Goal: Transaction & Acquisition: Book appointment/travel/reservation

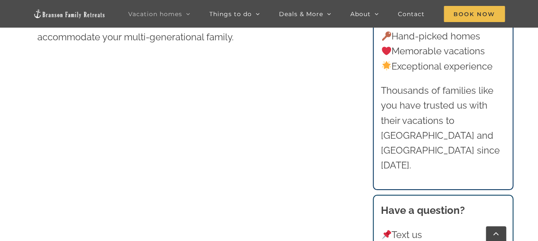
scroll to position [632, 0]
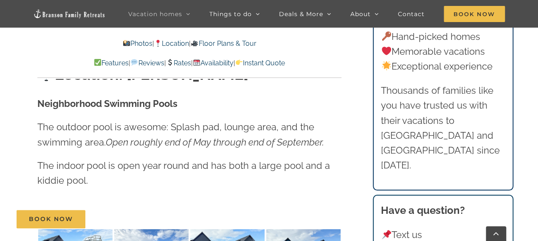
scroll to position [1897, 0]
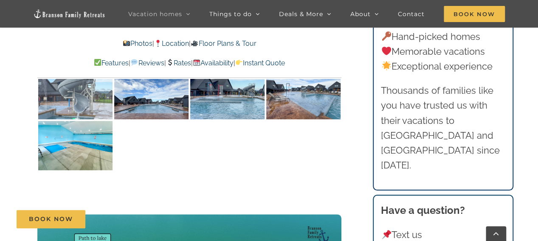
click at [66, 98] on img at bounding box center [75, 95] width 74 height 50
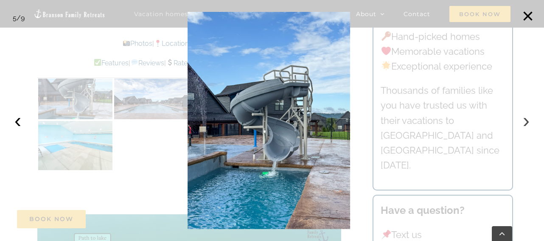
click at [527, 117] on button "›" at bounding box center [526, 120] width 19 height 19
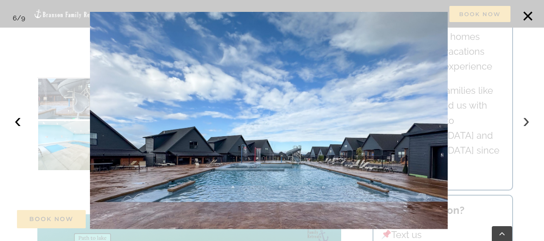
click at [527, 117] on button "›" at bounding box center [526, 120] width 19 height 19
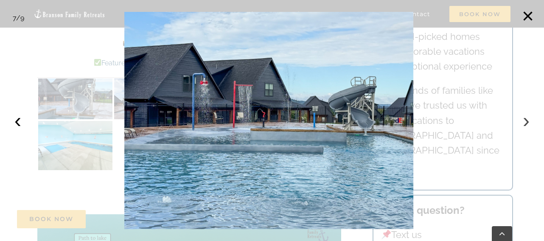
click at [527, 117] on button "›" at bounding box center [526, 120] width 19 height 19
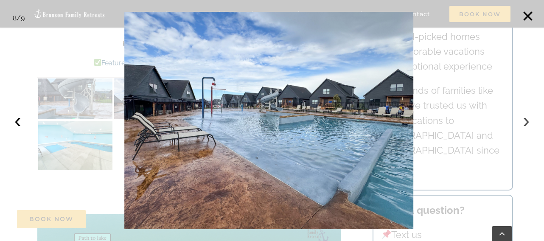
click at [527, 117] on button "›" at bounding box center [526, 120] width 19 height 19
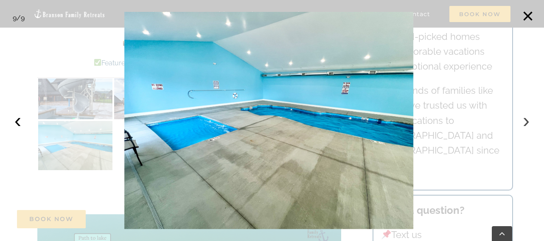
click at [527, 117] on button "›" at bounding box center [526, 120] width 19 height 19
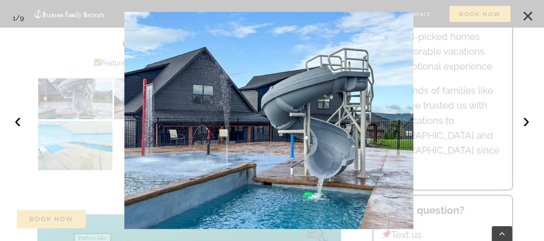
click at [529, 15] on button "×" at bounding box center [527, 16] width 19 height 19
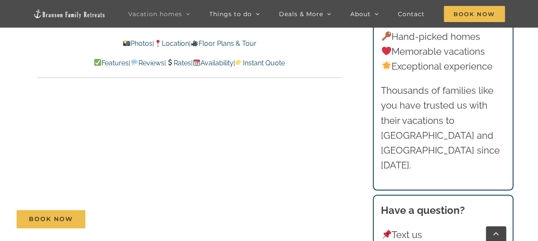
scroll to position [4214, 0]
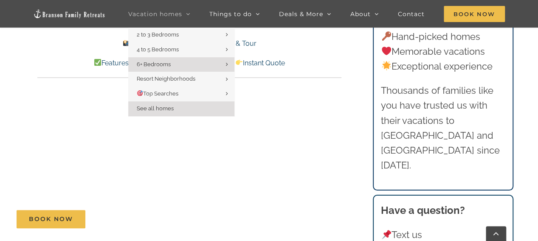
click at [173, 106] on span "See all homes" at bounding box center [155, 108] width 37 height 6
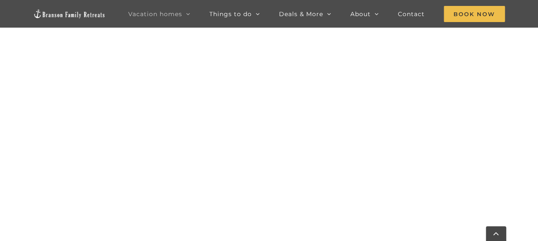
scroll to position [394, 0]
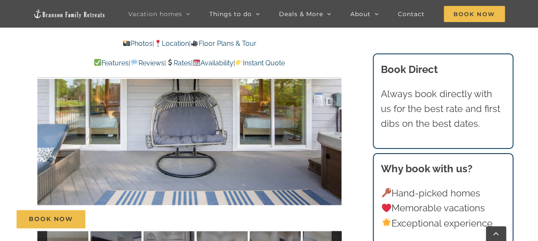
scroll to position [617, 0]
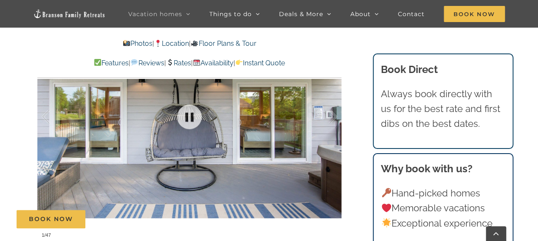
click at [226, 161] on div at bounding box center [189, 116] width 304 height 249
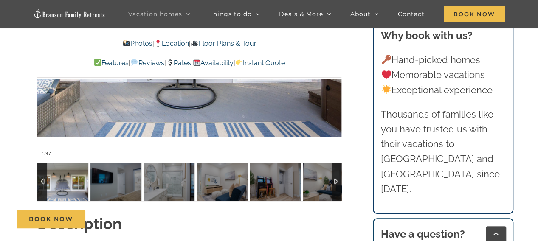
scroll to position [757, 0]
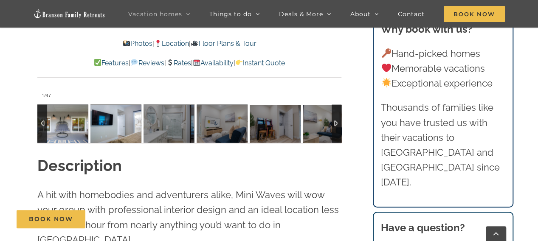
click at [112, 123] on img at bounding box center [115, 123] width 51 height 38
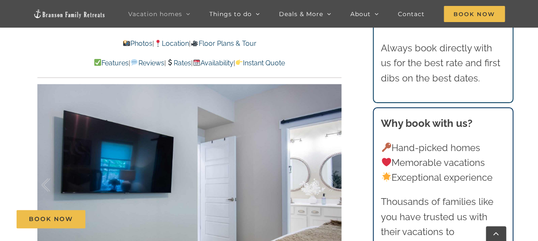
scroll to position [614, 0]
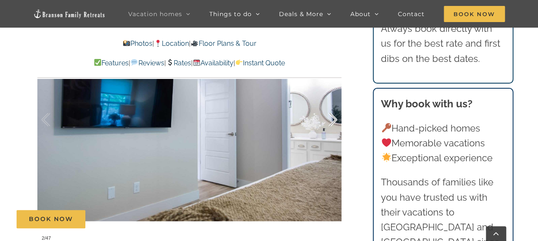
click at [332, 122] on div at bounding box center [324, 119] width 26 height 53
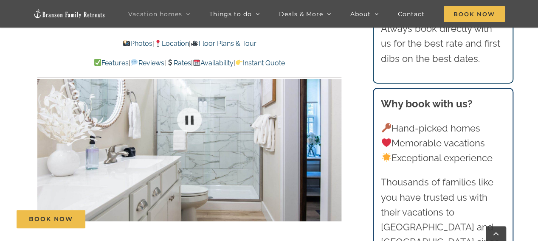
click at [332, 122] on div at bounding box center [189, 119] width 304 height 249
click at [332, 122] on div at bounding box center [324, 119] width 26 height 53
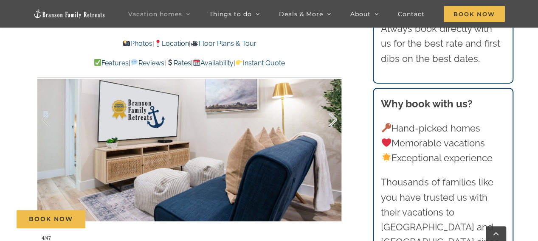
click at [332, 122] on div at bounding box center [324, 119] width 26 height 53
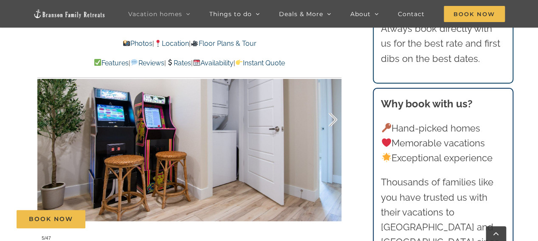
click at [332, 122] on div at bounding box center [324, 119] width 26 height 53
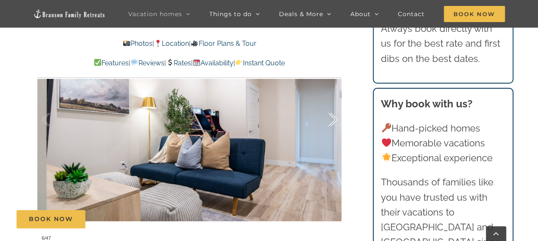
click at [332, 122] on div at bounding box center [324, 119] width 26 height 53
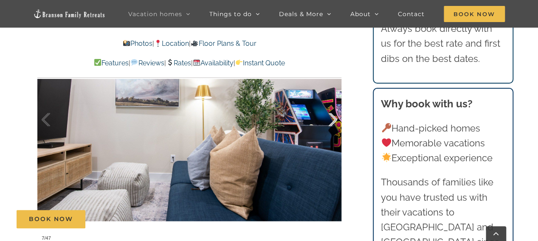
click at [332, 122] on div at bounding box center [324, 119] width 26 height 53
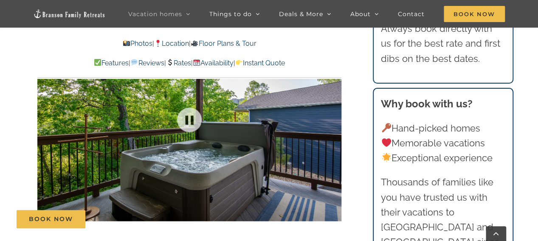
click at [332, 122] on div at bounding box center [189, 119] width 304 height 249
click at [332, 122] on div at bounding box center [324, 119] width 26 height 53
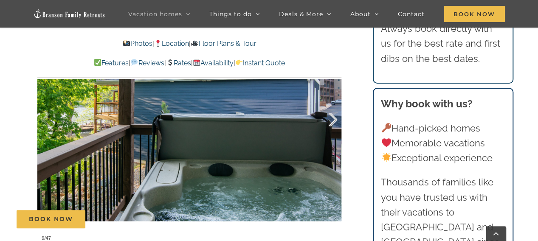
click at [332, 122] on div at bounding box center [324, 119] width 26 height 53
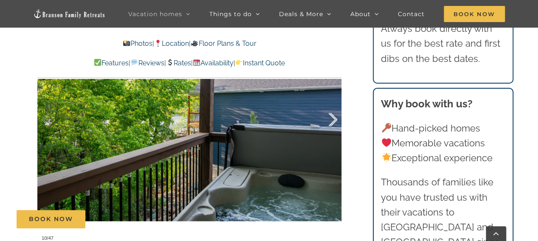
click at [332, 122] on div at bounding box center [324, 119] width 26 height 53
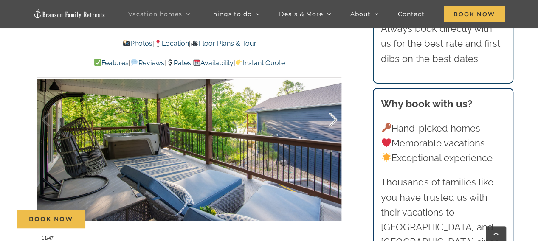
click at [332, 122] on div at bounding box center [324, 119] width 26 height 53
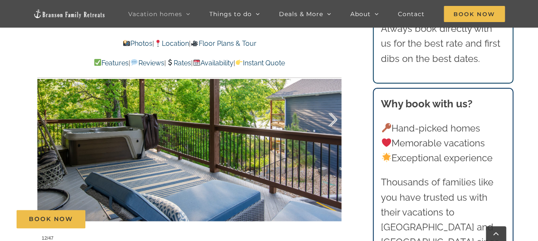
click at [332, 122] on div at bounding box center [324, 119] width 26 height 53
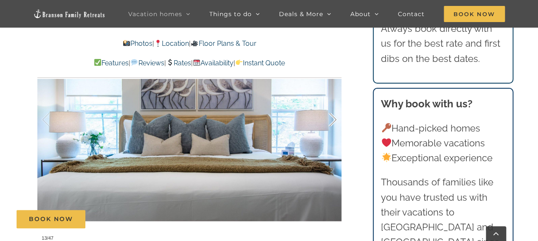
click at [332, 122] on div at bounding box center [324, 119] width 26 height 53
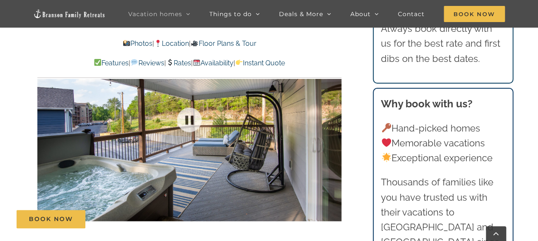
click at [332, 122] on div at bounding box center [189, 119] width 304 height 249
click at [332, 122] on div at bounding box center [324, 119] width 26 height 53
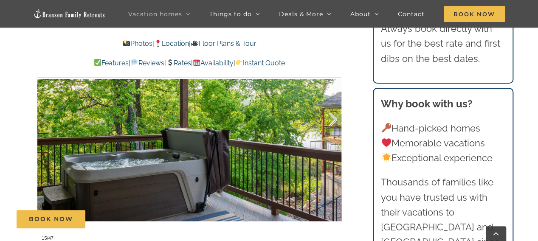
click at [332, 122] on div at bounding box center [324, 119] width 26 height 53
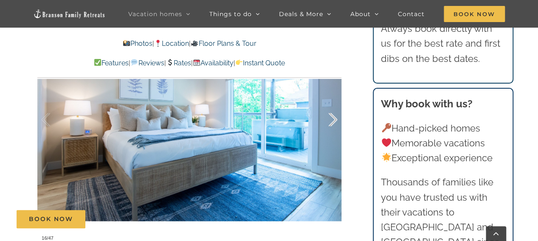
click at [332, 122] on div at bounding box center [324, 119] width 26 height 53
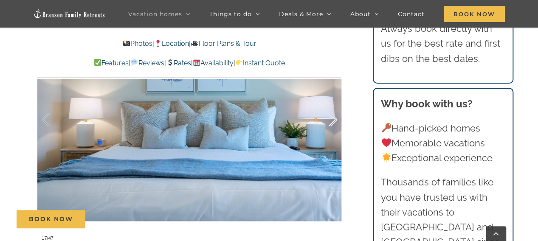
click at [332, 122] on div at bounding box center [324, 119] width 26 height 53
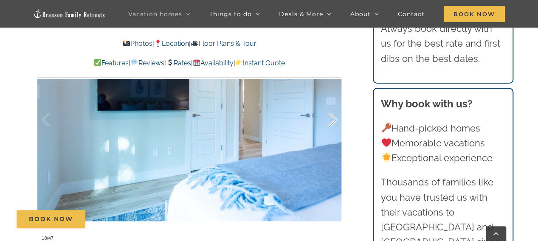
click at [332, 122] on div at bounding box center [324, 119] width 26 height 53
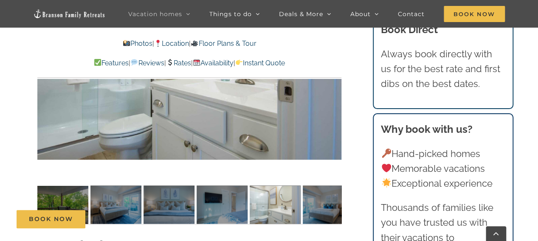
scroll to position [598, 0]
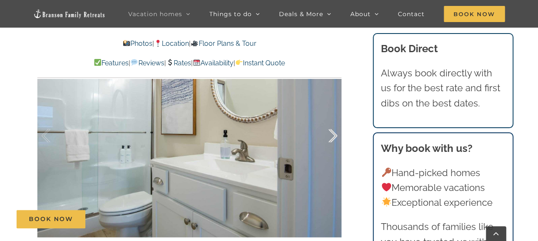
click at [336, 136] on div at bounding box center [324, 135] width 26 height 53
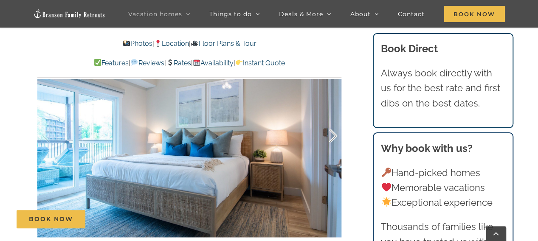
click at [336, 136] on div at bounding box center [324, 135] width 26 height 53
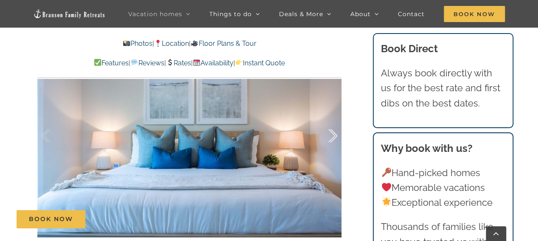
click at [336, 136] on div at bounding box center [324, 135] width 26 height 53
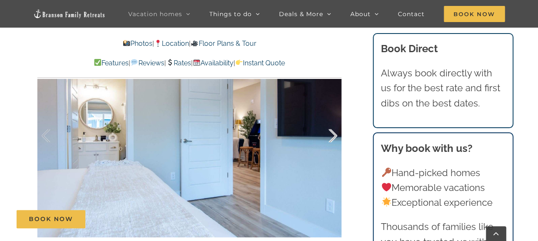
click at [336, 137] on div at bounding box center [324, 135] width 26 height 53
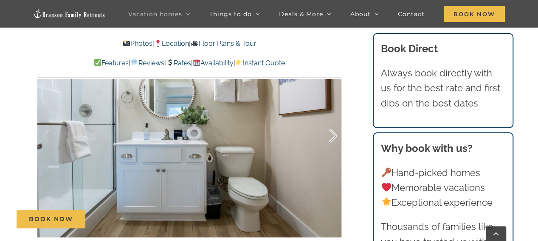
click at [336, 137] on div at bounding box center [324, 135] width 26 height 53
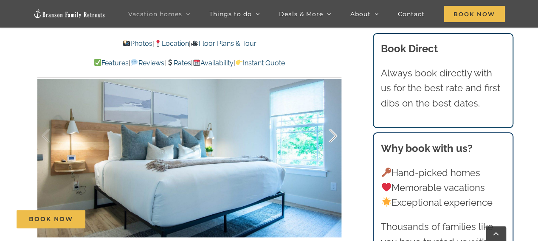
click at [336, 137] on div at bounding box center [324, 135] width 26 height 53
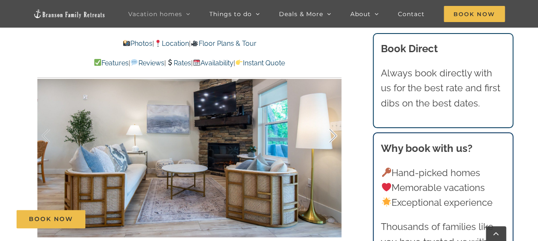
click at [336, 137] on div at bounding box center [324, 135] width 26 height 53
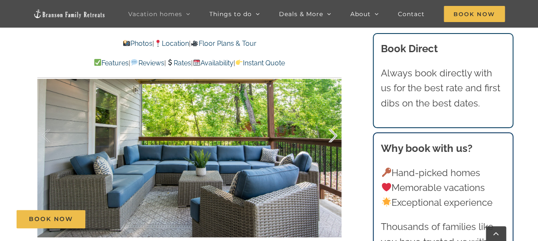
click at [336, 137] on div at bounding box center [324, 135] width 26 height 53
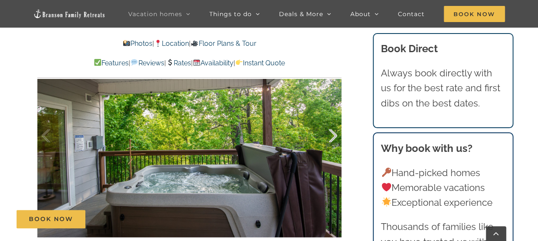
click at [336, 137] on div at bounding box center [324, 135] width 26 height 53
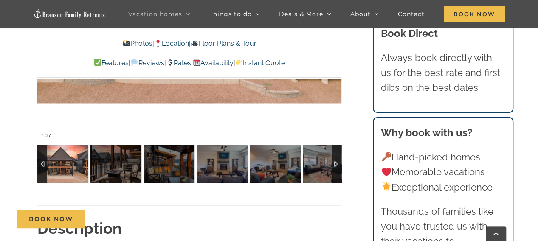
scroll to position [440, 0]
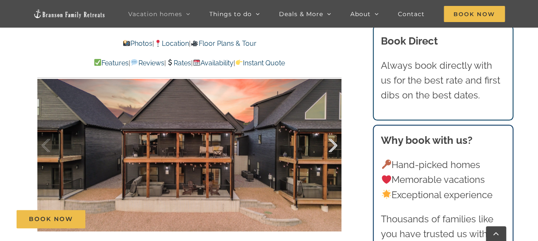
click at [333, 147] on div at bounding box center [324, 145] width 26 height 53
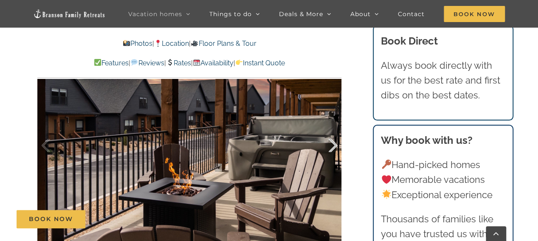
click at [333, 147] on div at bounding box center [324, 145] width 26 height 53
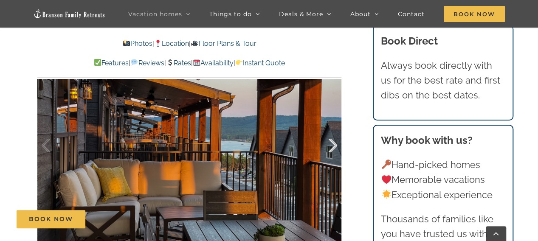
click at [334, 147] on div at bounding box center [324, 145] width 26 height 53
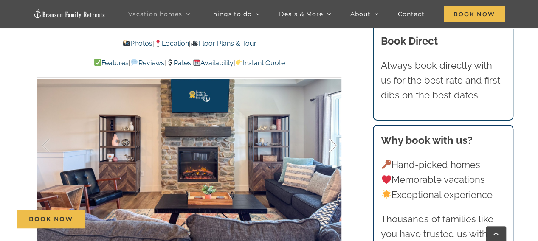
click at [334, 147] on div at bounding box center [324, 145] width 26 height 53
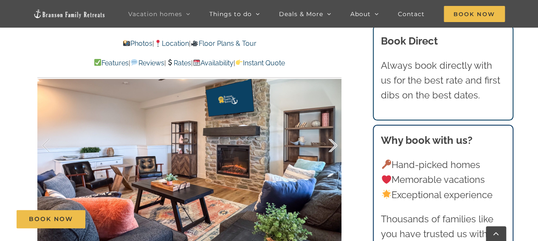
click at [334, 147] on div at bounding box center [324, 145] width 26 height 53
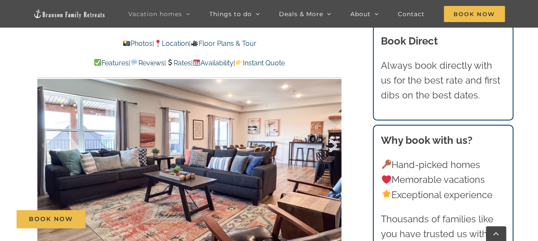
click at [334, 147] on div at bounding box center [324, 145] width 26 height 53
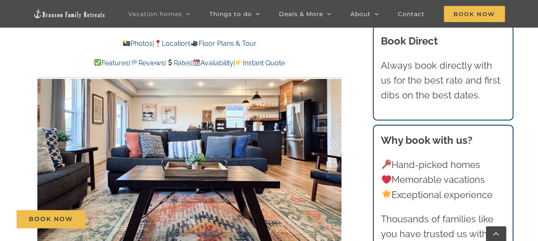
click at [334, 147] on div at bounding box center [324, 145] width 26 height 53
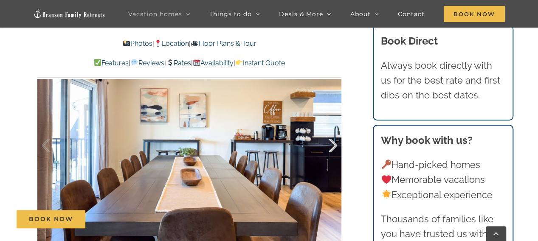
click at [334, 147] on div at bounding box center [324, 145] width 26 height 53
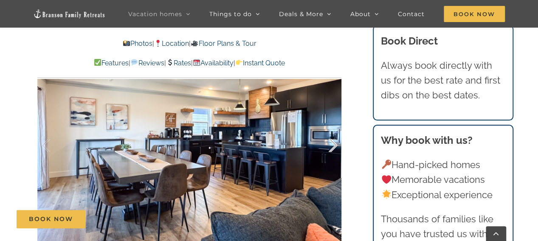
click at [334, 147] on div at bounding box center [324, 145] width 26 height 53
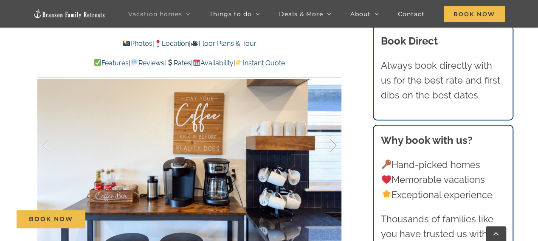
click at [334, 147] on div at bounding box center [324, 145] width 26 height 53
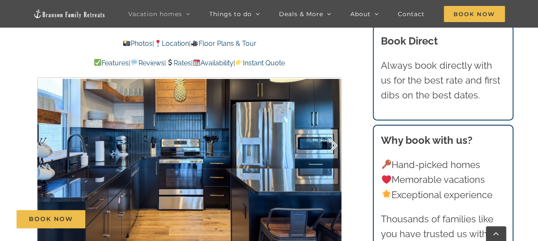
click at [334, 147] on div at bounding box center [324, 145] width 26 height 53
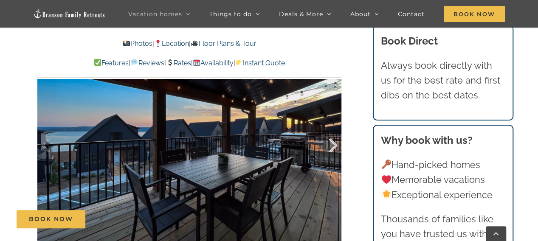
click at [334, 147] on div at bounding box center [324, 145] width 26 height 53
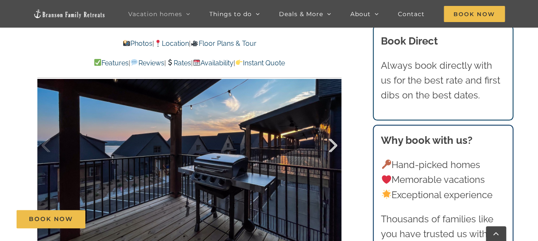
click at [334, 147] on div at bounding box center [324, 145] width 26 height 53
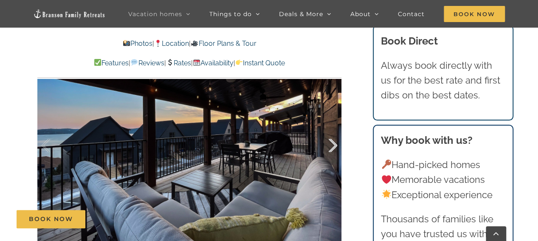
click at [334, 147] on div at bounding box center [324, 145] width 26 height 53
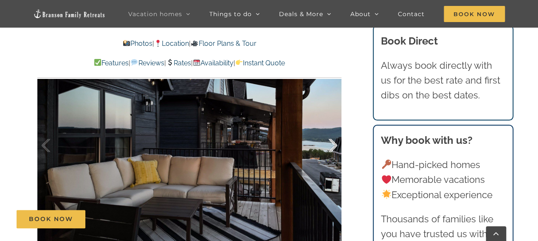
click at [334, 147] on div at bounding box center [324, 145] width 26 height 53
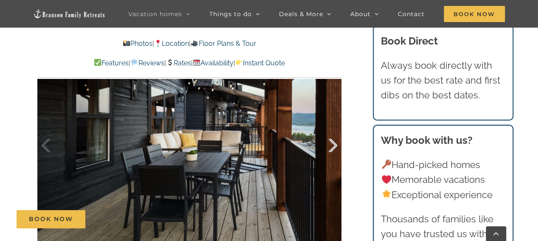
click at [334, 147] on div at bounding box center [324, 145] width 26 height 53
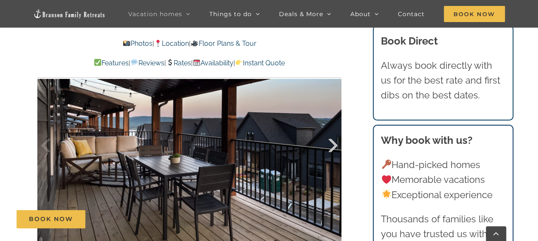
click at [334, 147] on div at bounding box center [324, 145] width 26 height 53
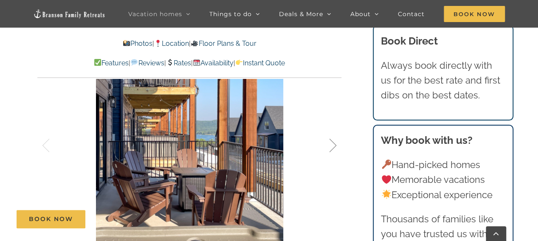
click at [334, 147] on div at bounding box center [324, 145] width 26 height 53
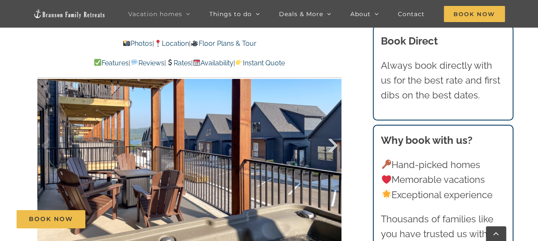
click at [334, 147] on div at bounding box center [324, 145] width 26 height 53
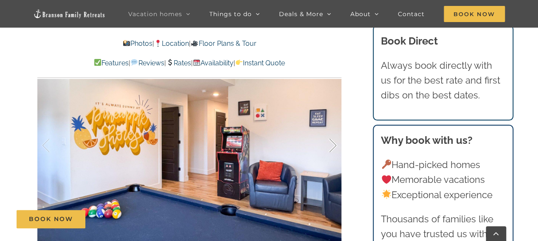
click at [334, 147] on div at bounding box center [324, 145] width 26 height 53
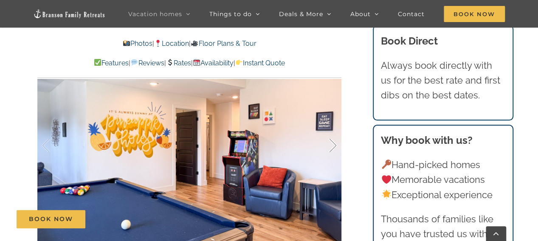
click at [334, 147] on div at bounding box center [324, 145] width 26 height 53
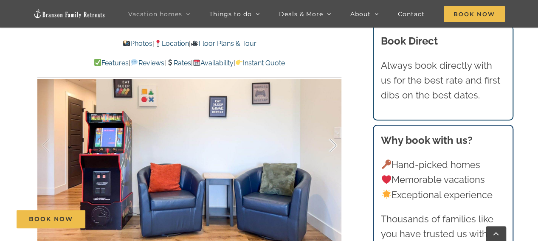
click at [334, 147] on div at bounding box center [324, 145] width 26 height 53
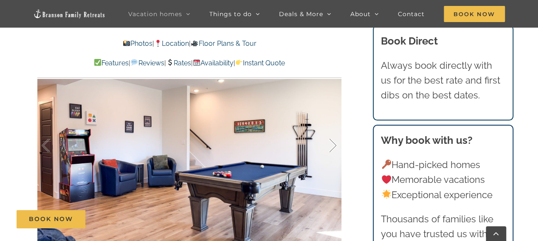
click at [334, 147] on div at bounding box center [324, 145] width 26 height 53
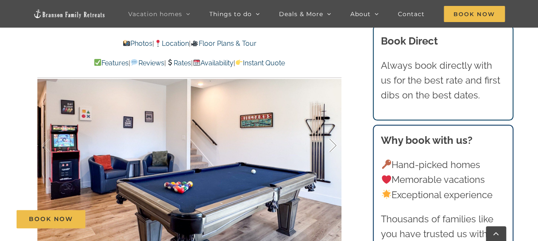
click at [334, 147] on div at bounding box center [324, 145] width 26 height 53
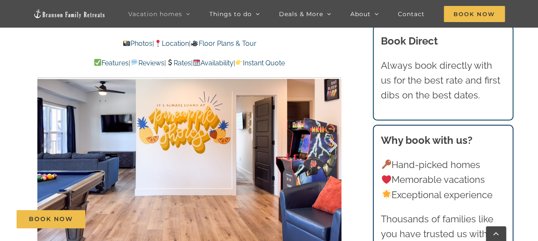
click at [334, 147] on div at bounding box center [324, 145] width 26 height 53
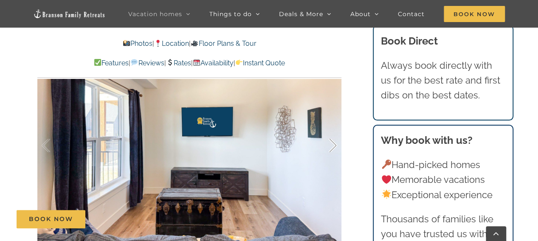
click at [334, 147] on div at bounding box center [324, 145] width 26 height 53
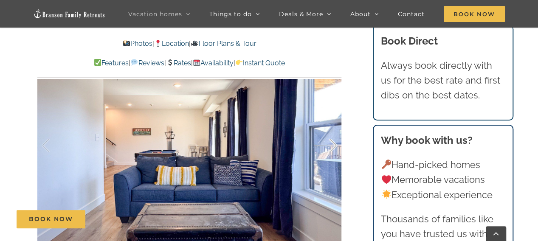
click at [334, 147] on div at bounding box center [324, 145] width 26 height 53
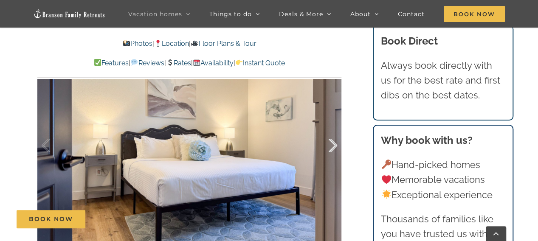
click at [334, 147] on div at bounding box center [324, 145] width 26 height 53
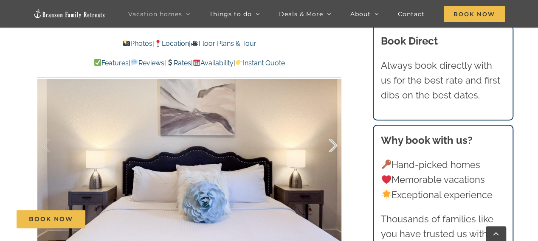
click at [334, 147] on div at bounding box center [324, 145] width 26 height 53
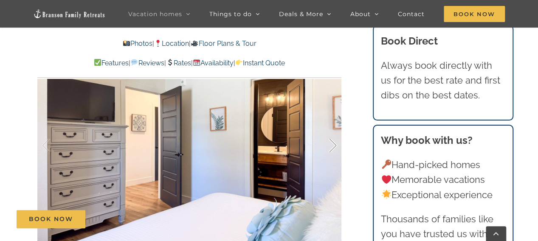
click at [334, 147] on div at bounding box center [324, 145] width 26 height 53
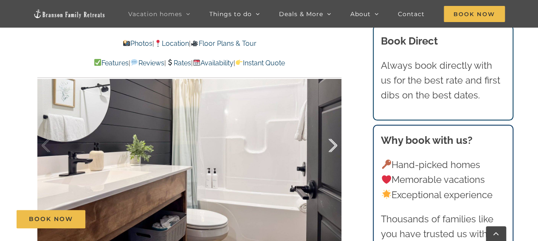
click at [334, 147] on div at bounding box center [324, 145] width 26 height 53
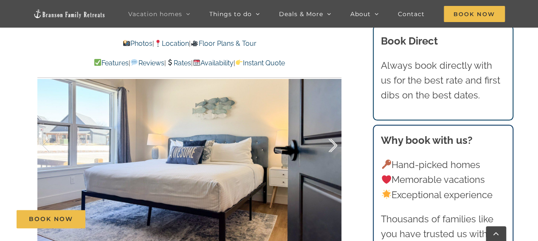
click at [334, 147] on div at bounding box center [324, 145] width 26 height 53
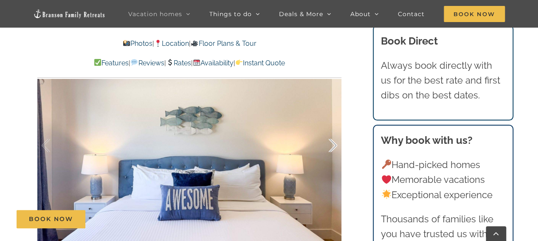
click at [334, 147] on div at bounding box center [324, 145] width 26 height 53
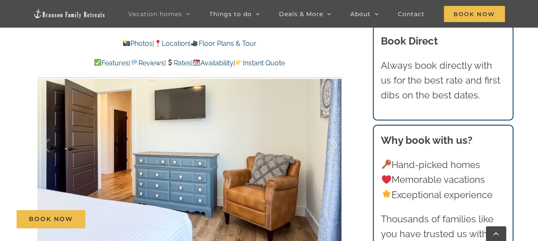
click at [334, 147] on div at bounding box center [324, 145] width 26 height 53
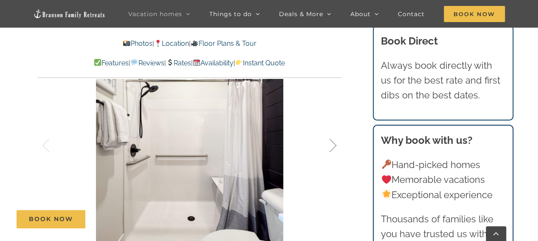
click at [334, 147] on div at bounding box center [324, 145] width 26 height 53
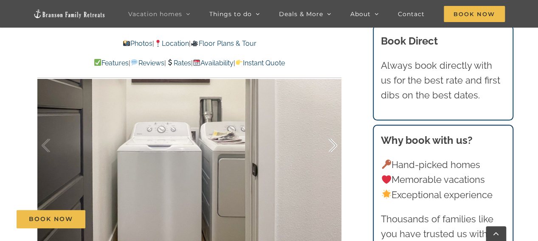
click at [333, 148] on div at bounding box center [324, 145] width 26 height 53
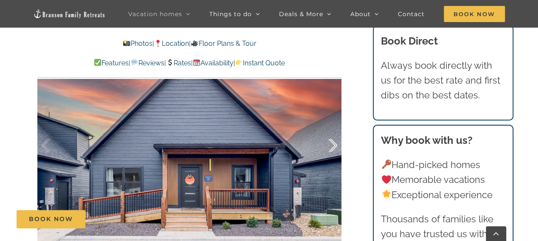
click at [335, 148] on div at bounding box center [324, 145] width 26 height 53
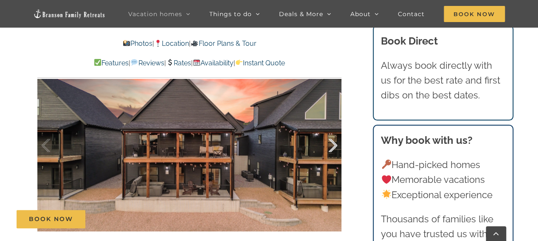
click at [335, 148] on div at bounding box center [324, 145] width 26 height 53
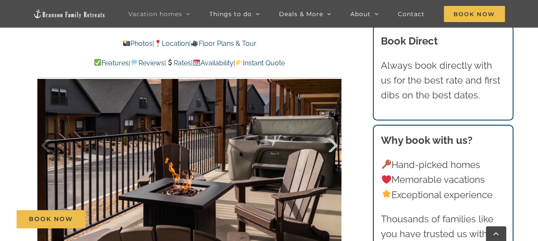
click at [335, 148] on div at bounding box center [324, 145] width 26 height 53
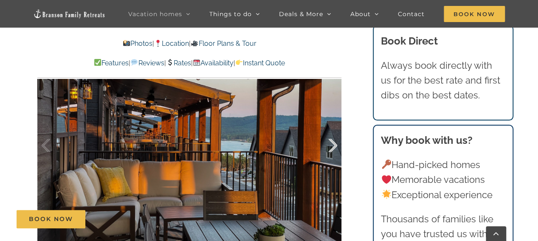
click at [335, 148] on div at bounding box center [324, 145] width 26 height 53
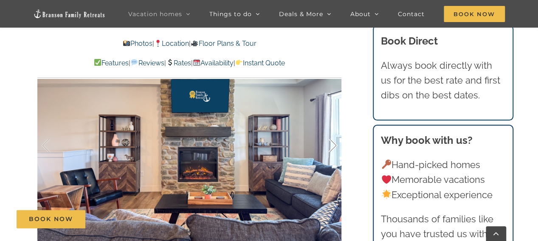
click at [335, 148] on div at bounding box center [324, 145] width 26 height 53
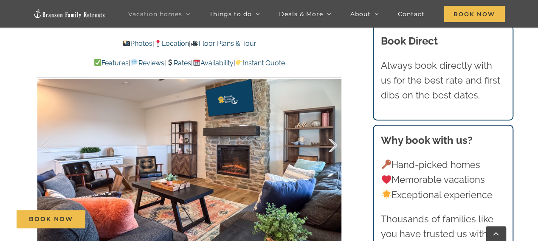
click at [335, 148] on div at bounding box center [324, 145] width 26 height 53
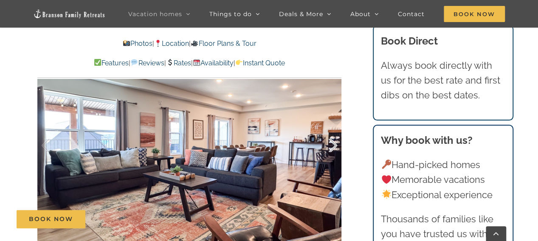
click at [335, 148] on div at bounding box center [324, 145] width 26 height 53
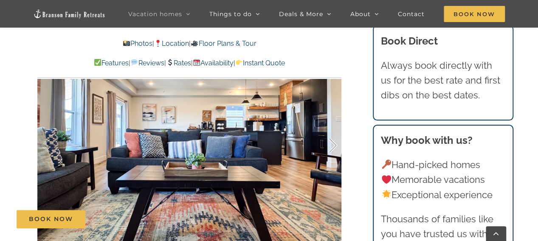
click at [335, 148] on div at bounding box center [324, 145] width 26 height 53
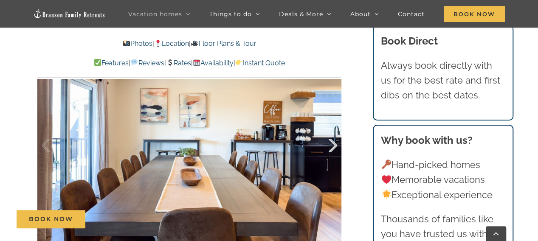
click at [335, 148] on div at bounding box center [324, 145] width 26 height 53
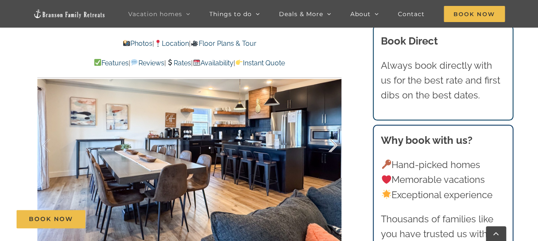
click at [335, 148] on div at bounding box center [324, 145] width 26 height 53
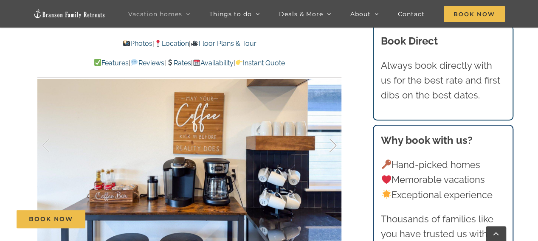
click at [335, 148] on div at bounding box center [324, 145] width 26 height 53
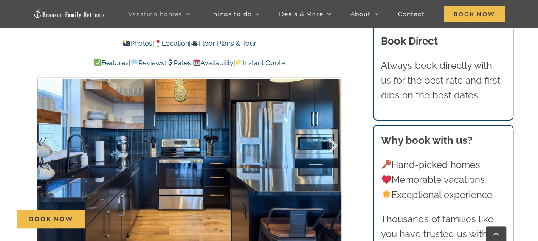
click at [335, 148] on div at bounding box center [324, 145] width 26 height 53
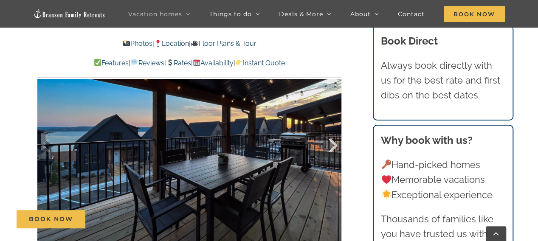
click at [335, 148] on div at bounding box center [324, 145] width 26 height 53
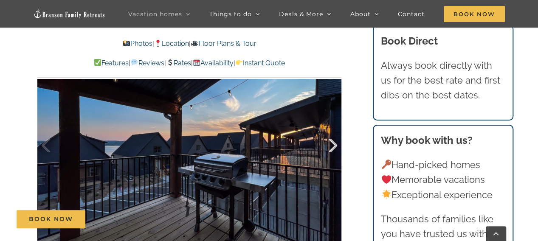
click at [335, 148] on div at bounding box center [324, 145] width 26 height 53
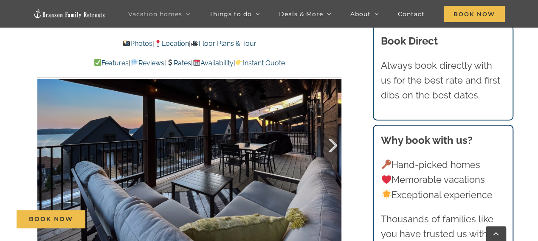
click at [335, 148] on div at bounding box center [324, 145] width 26 height 53
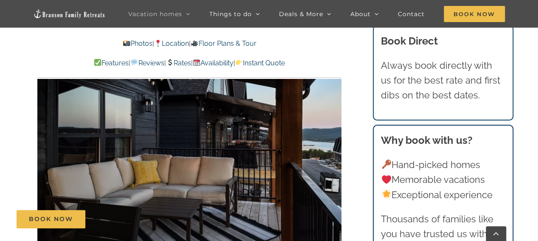
click at [229, 44] on link "Floor Plans & Tour" at bounding box center [222, 43] width 65 height 8
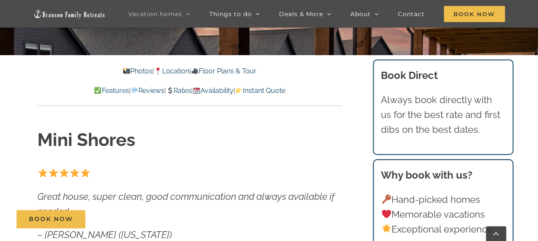
scroll to position [216, 0]
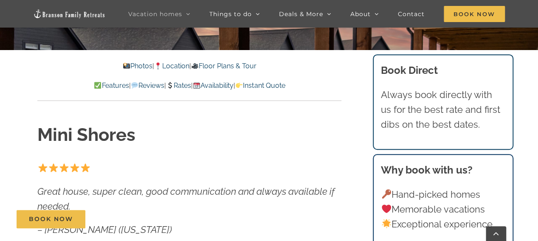
click at [340, 138] on h1 "Mini Shores" at bounding box center [189, 135] width 304 height 25
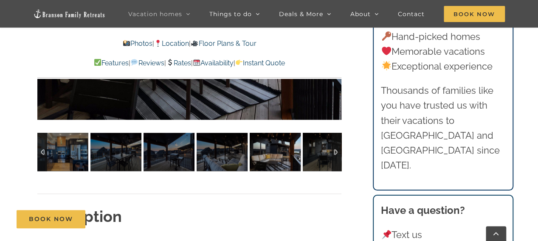
scroll to position [581, 0]
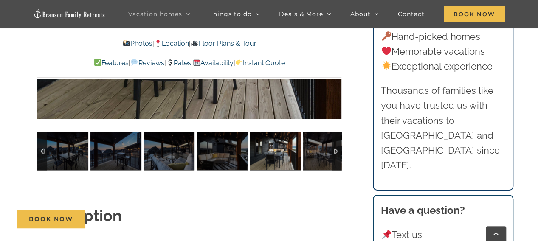
scroll to position [440, 0]
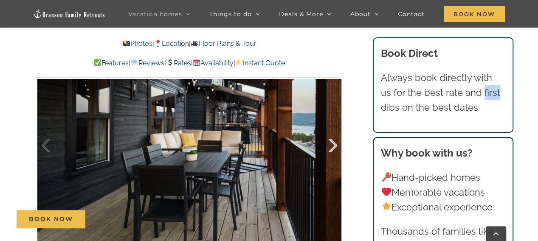
click at [332, 147] on div at bounding box center [324, 145] width 26 height 53
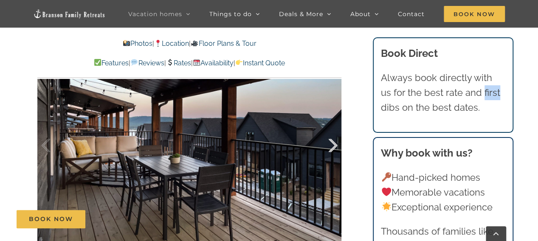
click at [332, 147] on div at bounding box center [324, 145] width 26 height 53
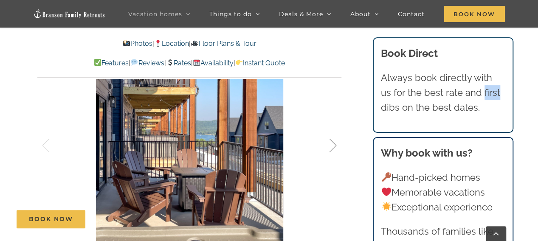
click at [332, 147] on div at bounding box center [324, 145] width 26 height 53
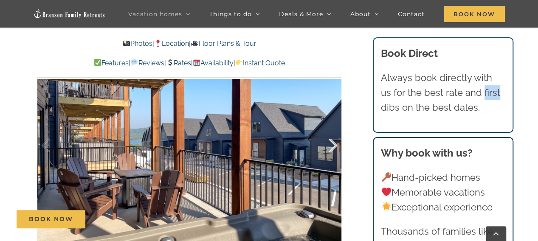
click at [332, 147] on div at bounding box center [324, 145] width 26 height 53
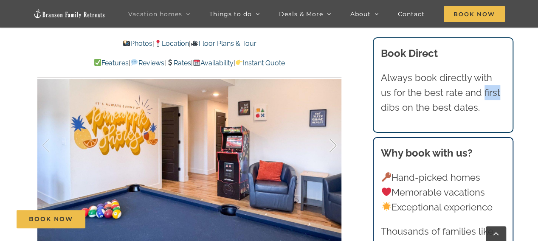
click at [332, 147] on div at bounding box center [324, 145] width 26 height 53
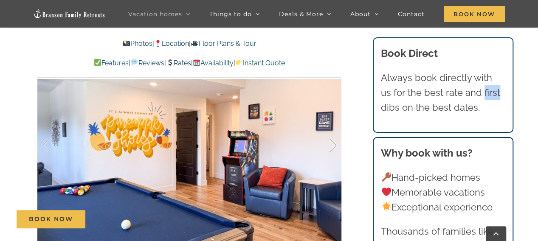
click at [332, 147] on div at bounding box center [324, 145] width 26 height 53
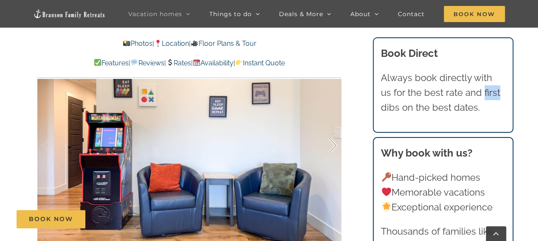
click at [332, 147] on div at bounding box center [324, 145] width 26 height 53
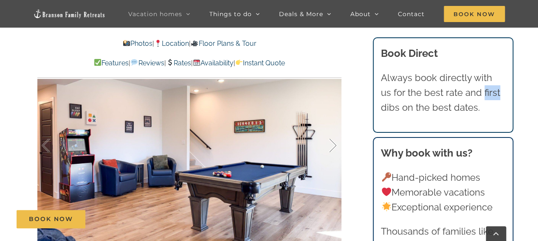
click at [332, 147] on div at bounding box center [324, 145] width 26 height 53
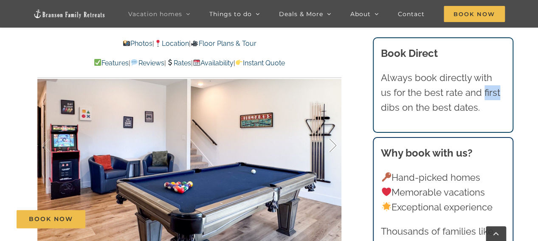
click at [332, 147] on div at bounding box center [324, 145] width 26 height 53
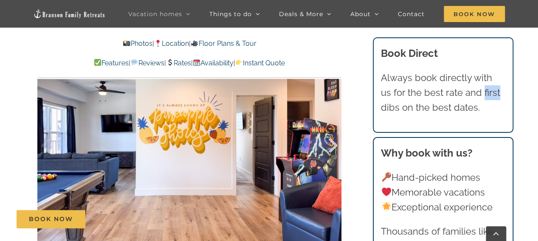
click at [332, 147] on div at bounding box center [324, 145] width 26 height 53
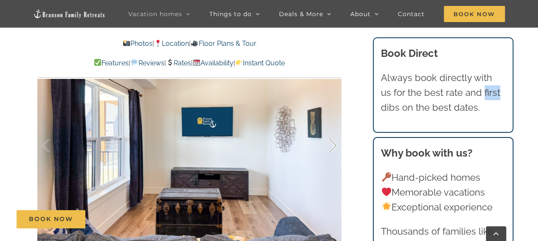
click at [332, 147] on div at bounding box center [324, 145] width 26 height 53
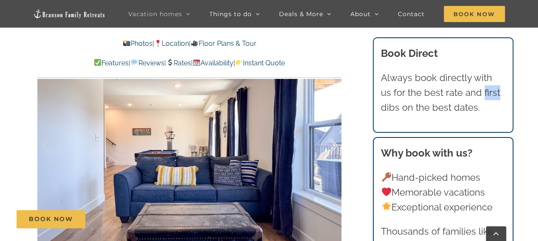
click at [332, 147] on div at bounding box center [324, 145] width 26 height 53
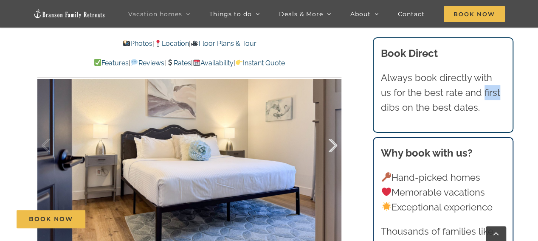
click at [332, 147] on div at bounding box center [324, 145] width 26 height 53
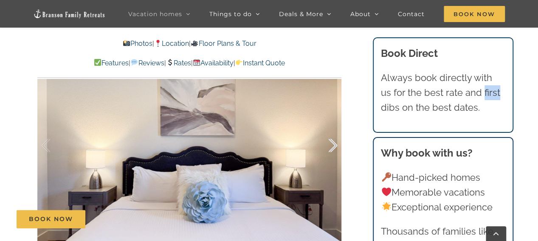
click at [332, 147] on div at bounding box center [324, 145] width 26 height 53
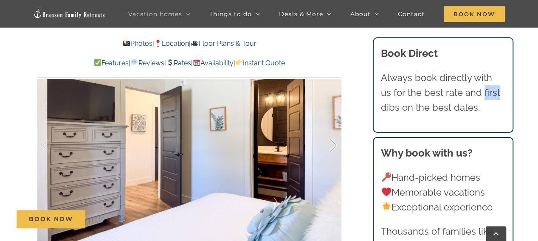
click at [332, 147] on div at bounding box center [324, 145] width 26 height 53
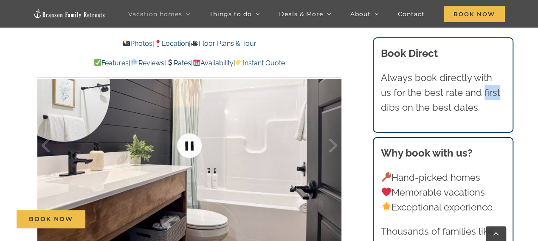
click at [188, 149] on link at bounding box center [189, 146] width 34 height 34
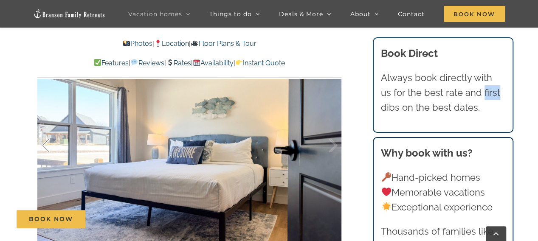
click at [44, 150] on div at bounding box center [55, 145] width 26 height 53
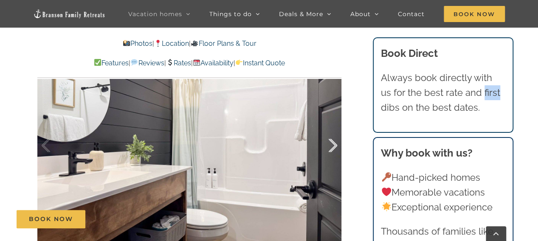
click at [336, 143] on div at bounding box center [324, 145] width 26 height 53
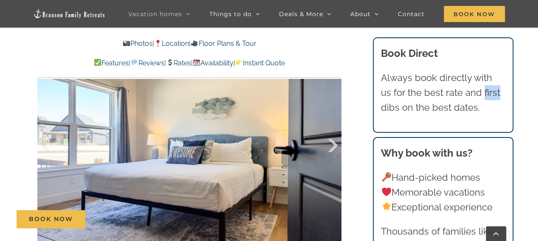
click at [336, 143] on div at bounding box center [324, 145] width 26 height 53
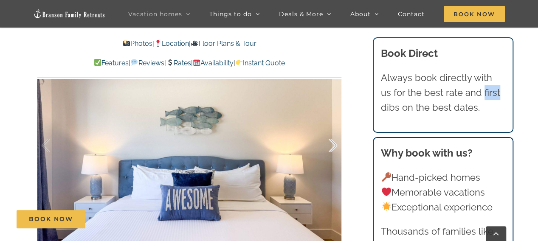
click at [336, 143] on div at bounding box center [324, 145] width 26 height 53
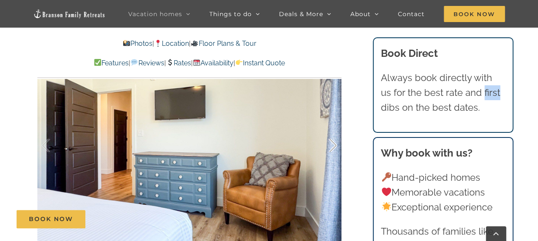
click at [336, 143] on div at bounding box center [324, 145] width 26 height 53
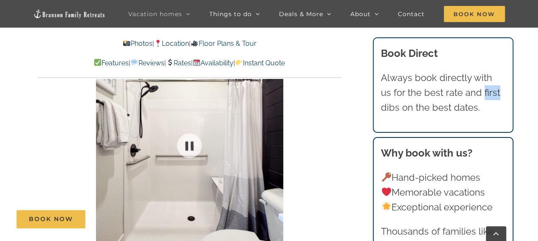
click at [95, 64] on link "Features" at bounding box center [111, 63] width 35 height 8
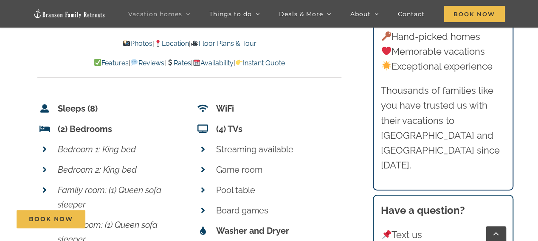
click at [136, 46] on link "Photos" at bounding box center [138, 43] width 30 height 8
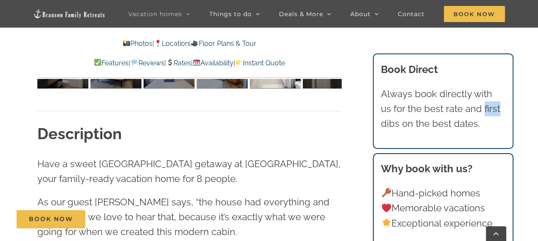
scroll to position [492, 0]
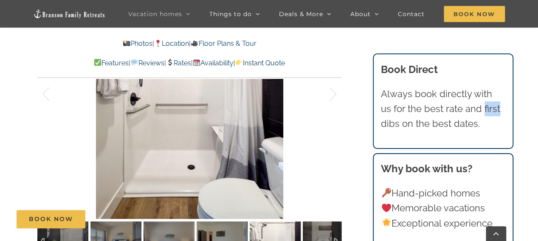
click at [80, 15] on img at bounding box center [69, 14] width 72 height 10
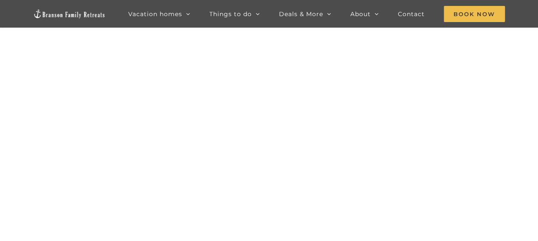
scroll to position [41, 0]
